Goal: Task Accomplishment & Management: Use online tool/utility

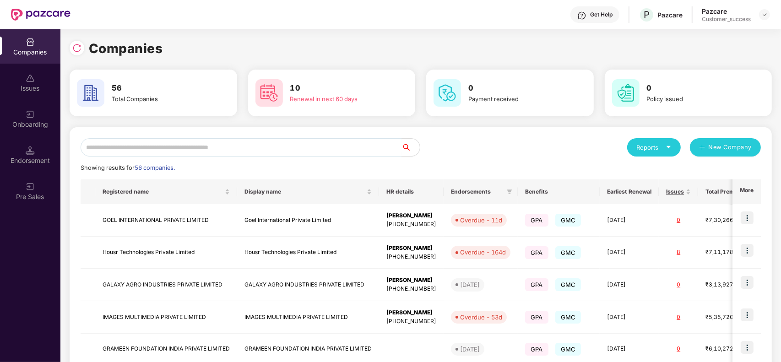
click at [225, 143] on input "text" at bounding box center [241, 147] width 321 height 18
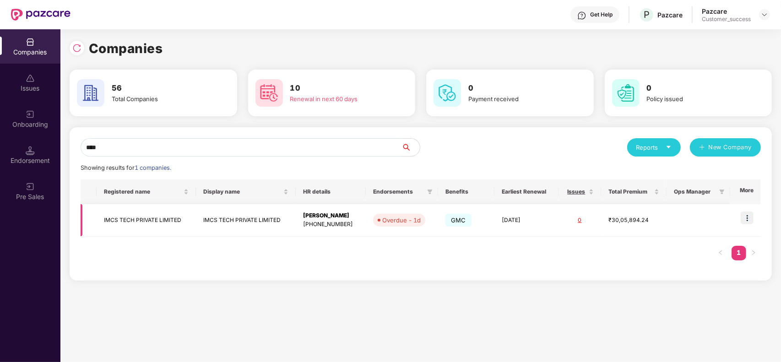
type input "****"
click at [745, 217] on img at bounding box center [747, 217] width 13 height 13
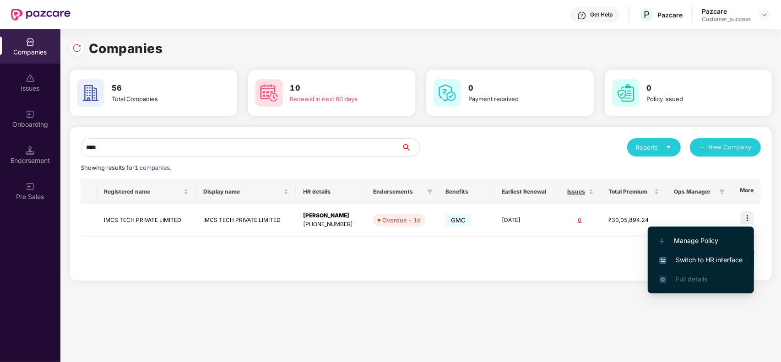
click at [713, 257] on span "Switch to HR interface" at bounding box center [700, 260] width 83 height 10
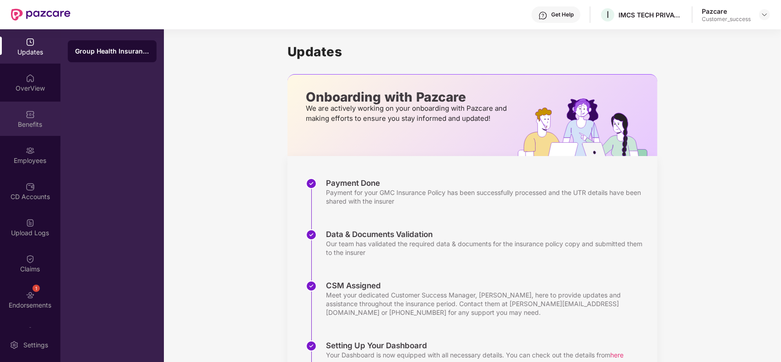
click at [31, 118] on img at bounding box center [30, 114] width 9 height 9
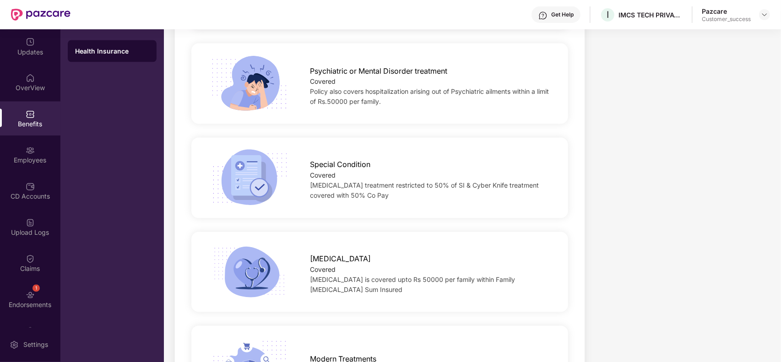
scroll to position [1203, 0]
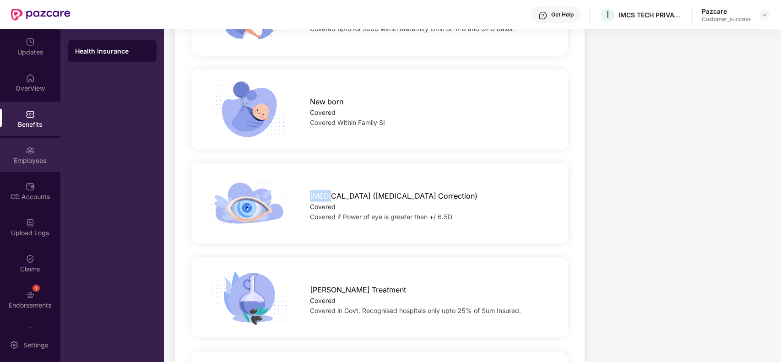
click at [28, 151] on img at bounding box center [30, 150] width 9 height 9
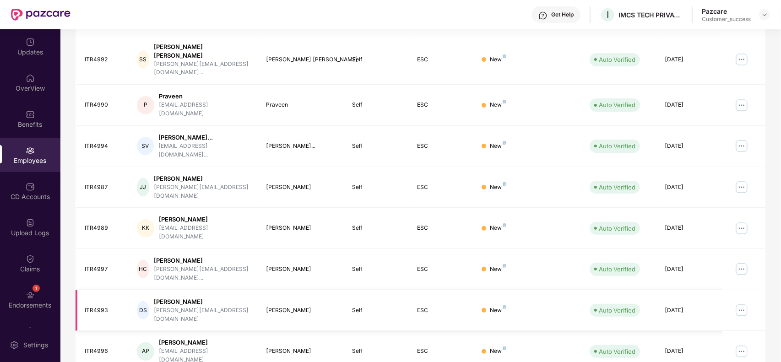
scroll to position [0, 0]
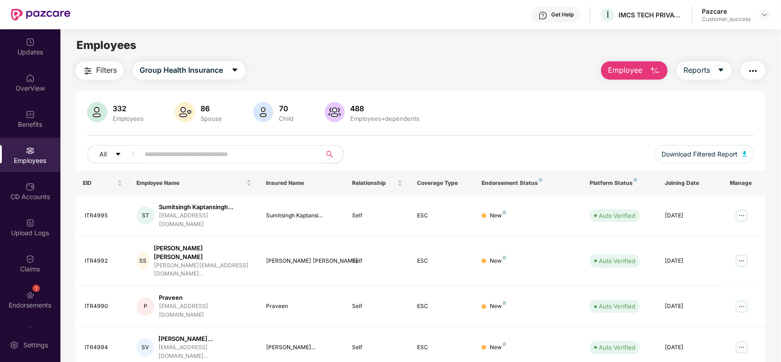
click at [92, 71] on img "button" at bounding box center [87, 70] width 11 height 11
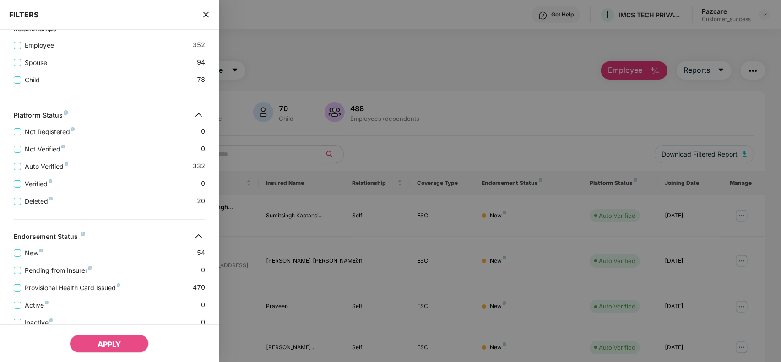
scroll to position [184, 0]
click at [49, 293] on span "Provisional Health Card Issued" at bounding box center [72, 287] width 103 height 10
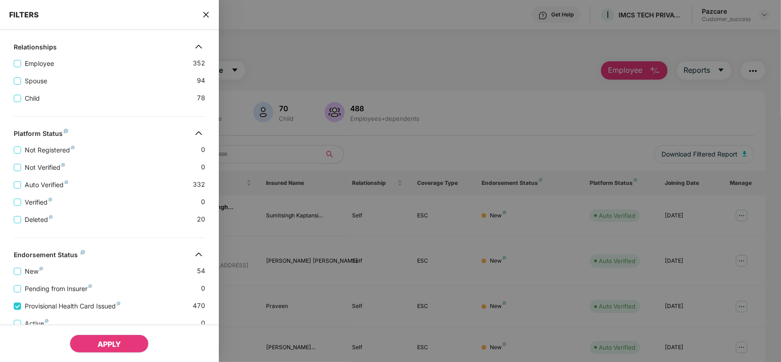
click at [87, 337] on button "APPLY" at bounding box center [109, 344] width 79 height 18
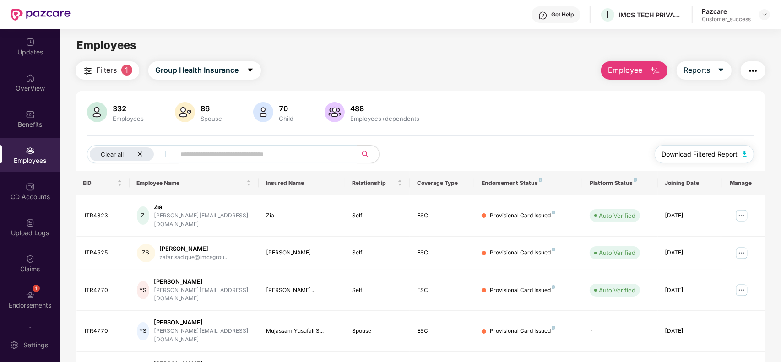
click at [733, 155] on span "Download Filtered Report" at bounding box center [700, 154] width 76 height 10
click at [753, 67] on img "button" at bounding box center [753, 70] width 11 height 11
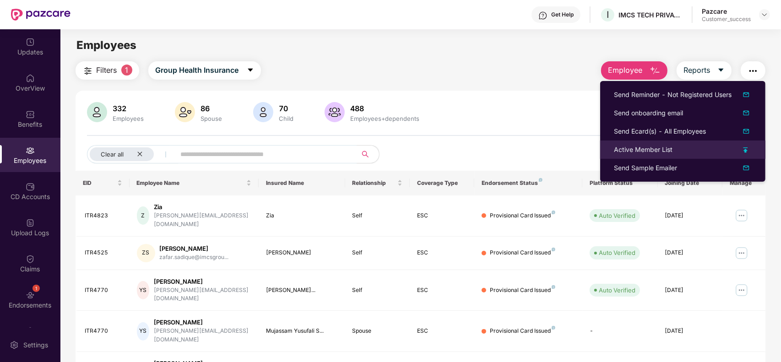
click at [728, 154] on div "Active Member List" at bounding box center [683, 150] width 138 height 10
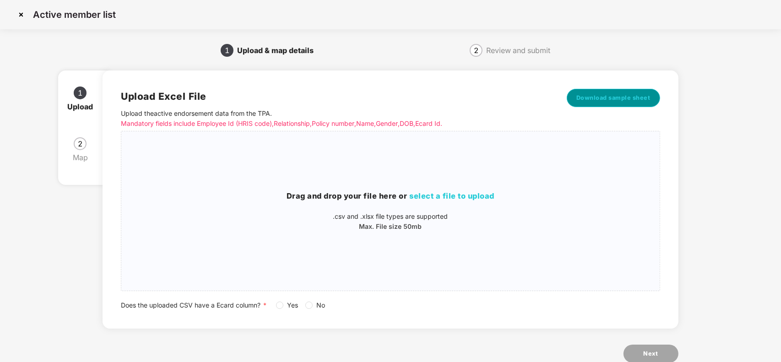
click at [621, 103] on button "Download sample sheet" at bounding box center [613, 98] width 93 height 18
